Goal: Task Accomplishment & Management: Use online tool/utility

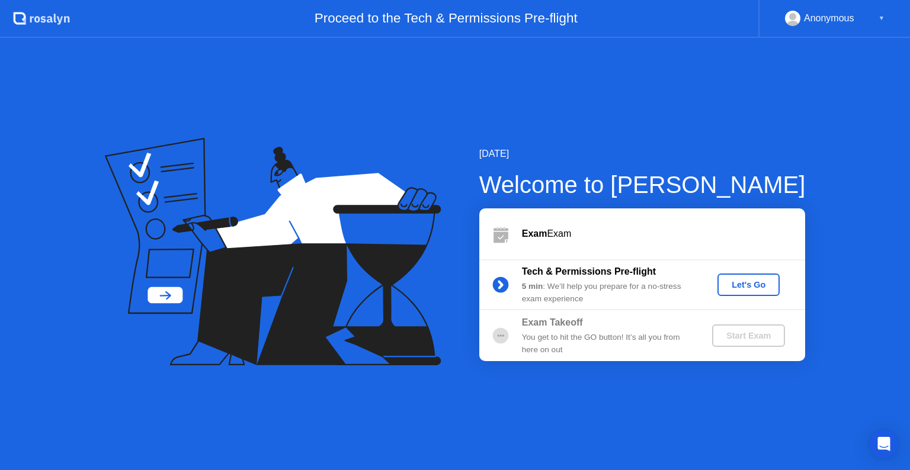
click at [754, 294] on button "Let's Go" at bounding box center [748, 285] width 62 height 23
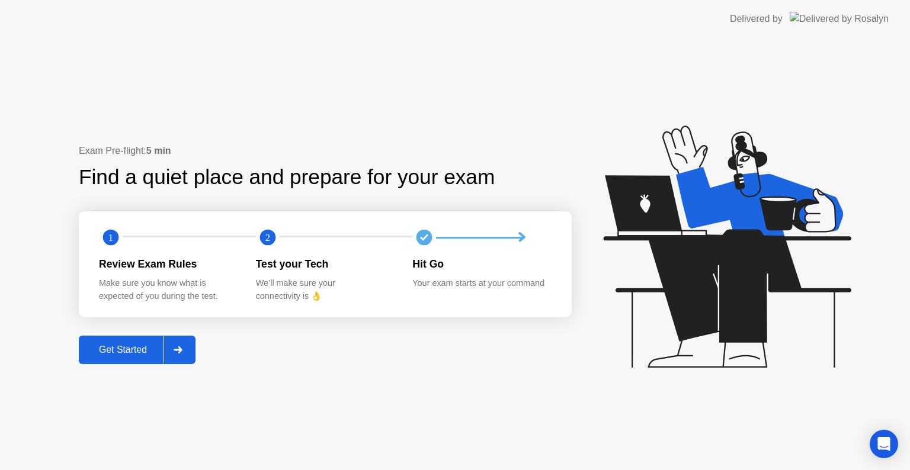
click at [140, 351] on div "Get Started" at bounding box center [122, 350] width 81 height 11
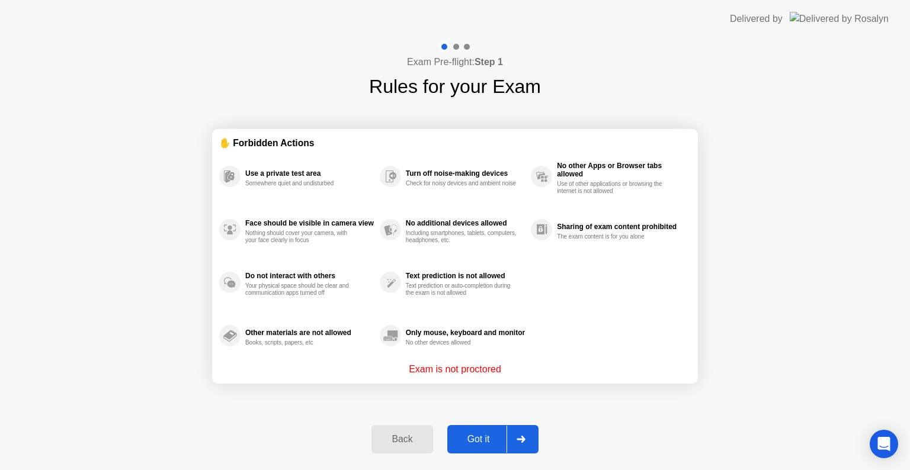
click at [462, 436] on div "Got it" at bounding box center [479, 439] width 56 height 11
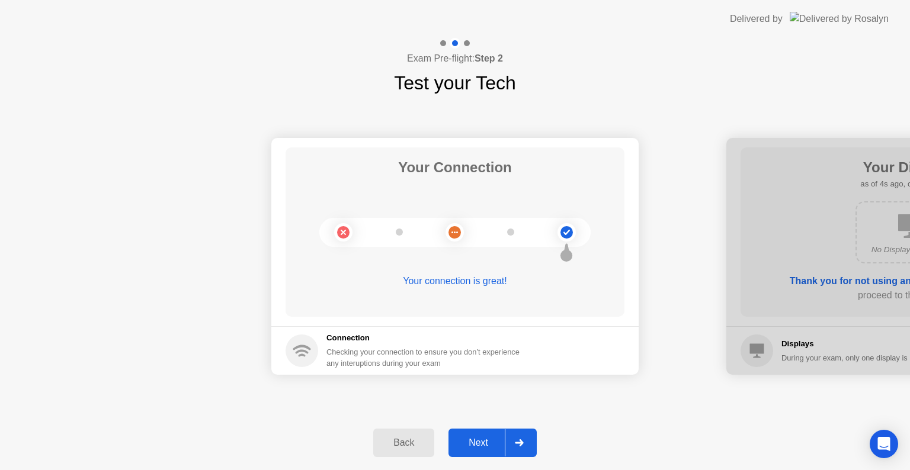
click at [474, 443] on div "Next" at bounding box center [478, 443] width 53 height 11
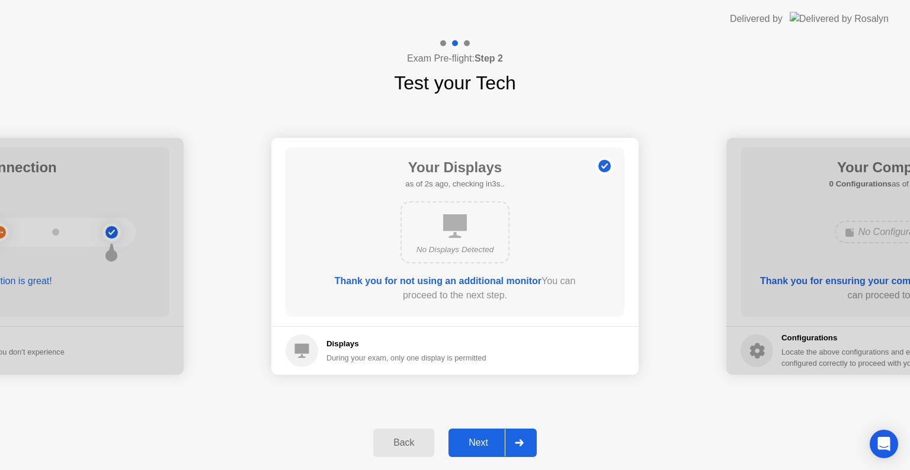
click at [474, 443] on div "Next" at bounding box center [478, 443] width 53 height 11
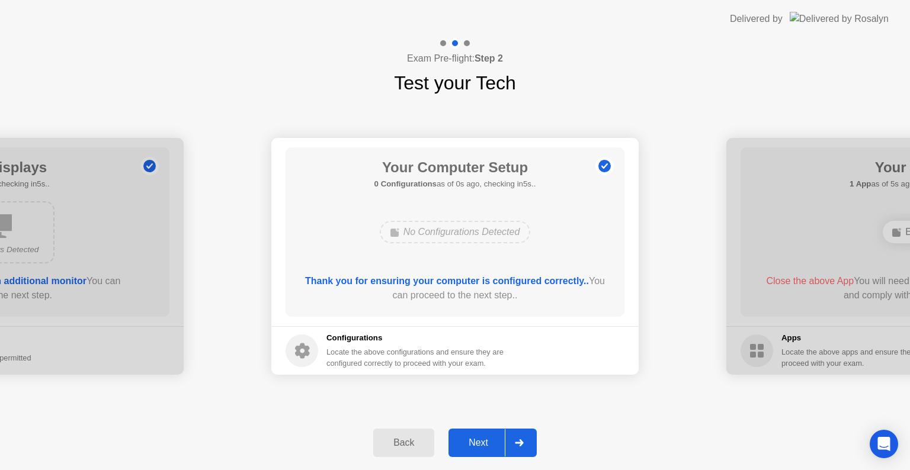
click at [474, 443] on div "Next" at bounding box center [478, 443] width 53 height 11
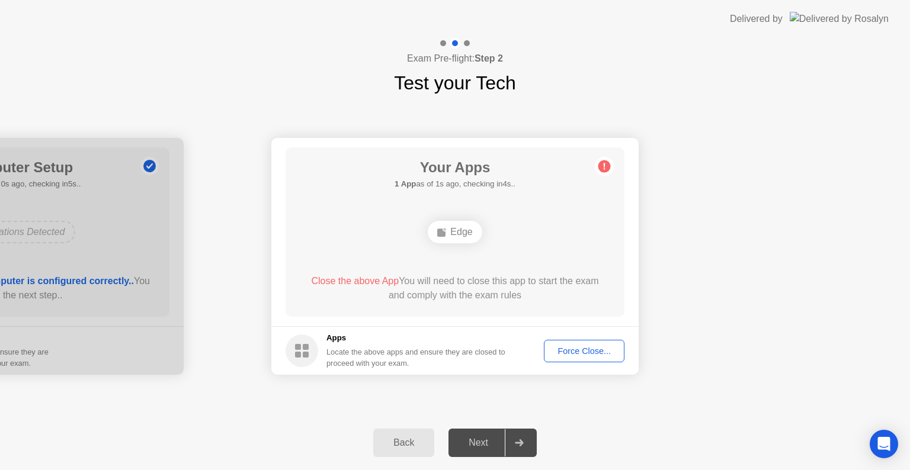
click at [587, 358] on button "Force Close..." at bounding box center [584, 351] width 81 height 23
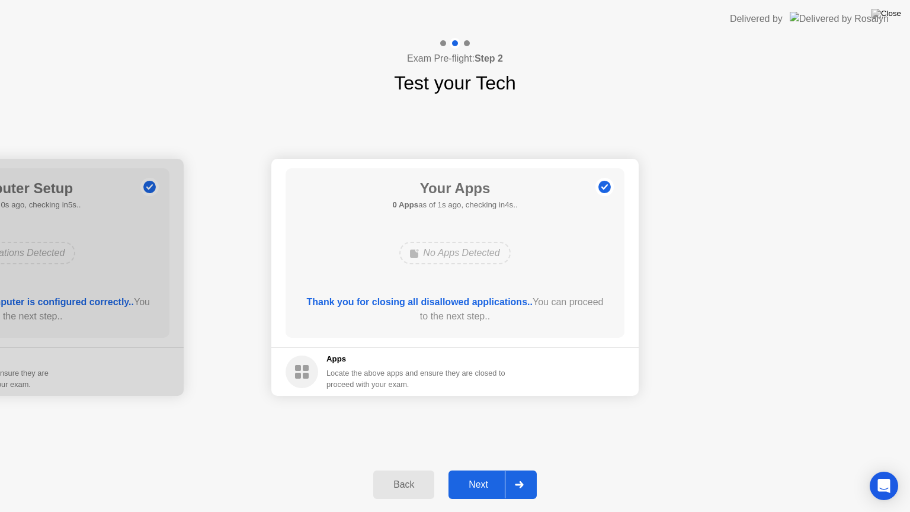
click at [481, 470] on div "Next" at bounding box center [478, 484] width 53 height 11
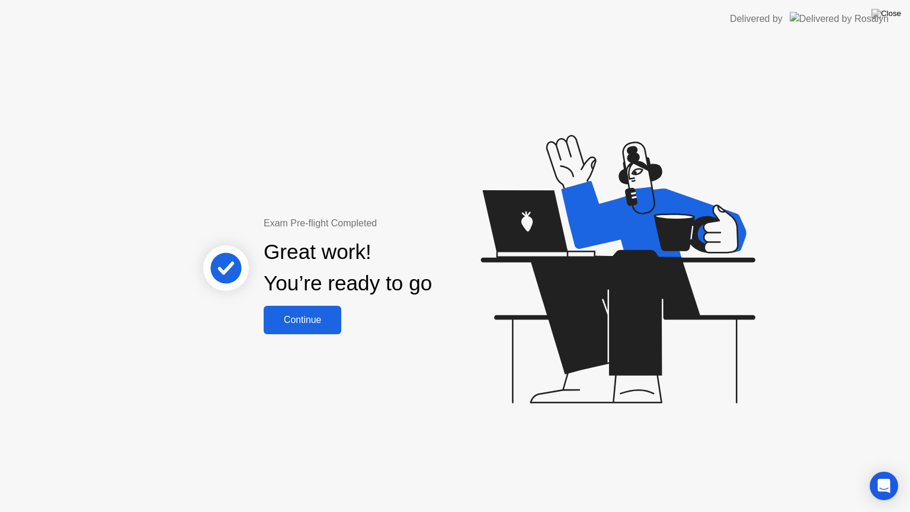
click at [310, 324] on div "Continue" at bounding box center [302, 320] width 71 height 11
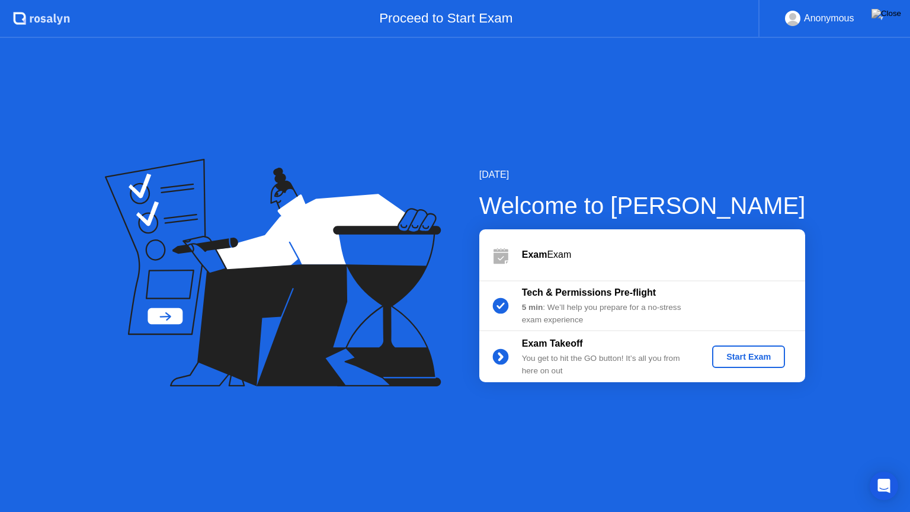
click at [745, 357] on div "Start Exam" at bounding box center [748, 356] width 63 height 9
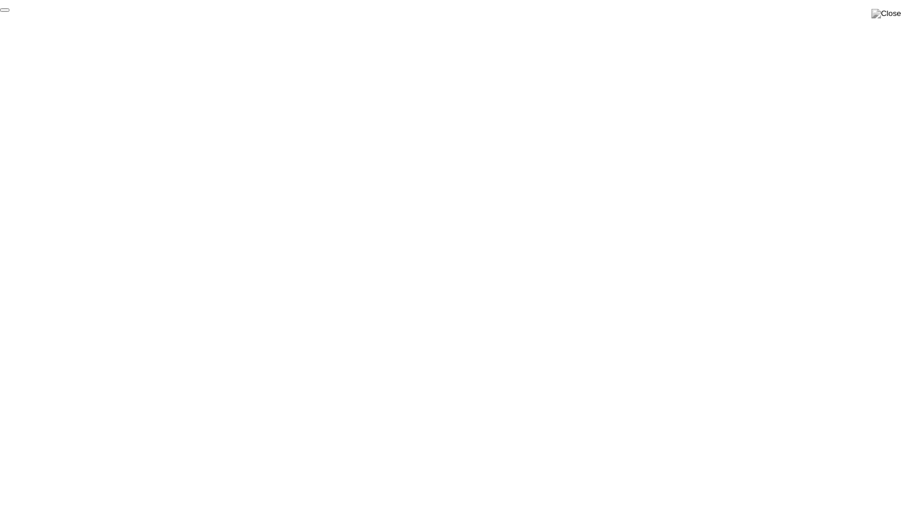
click div "End Proctoring Session"
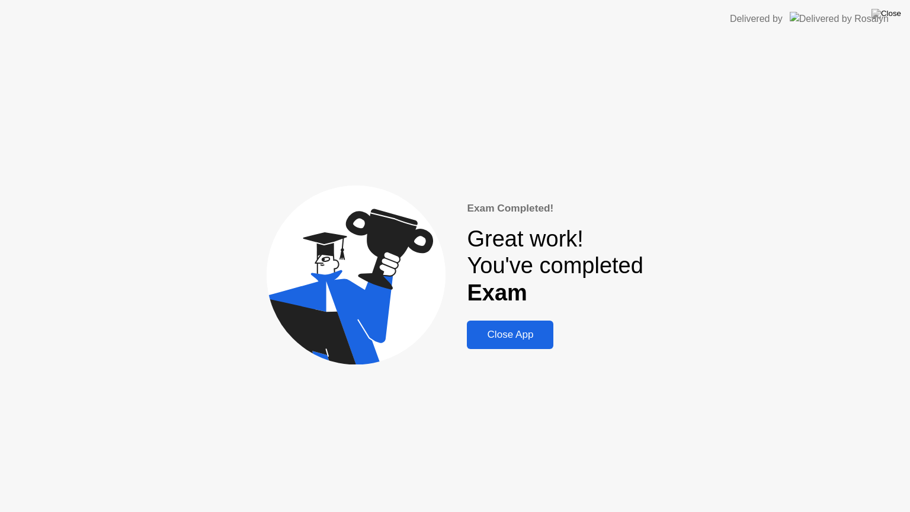
click at [530, 334] on div "Close App" at bounding box center [509, 335] width 79 height 12
